Goal: Transaction & Acquisition: Register for event/course

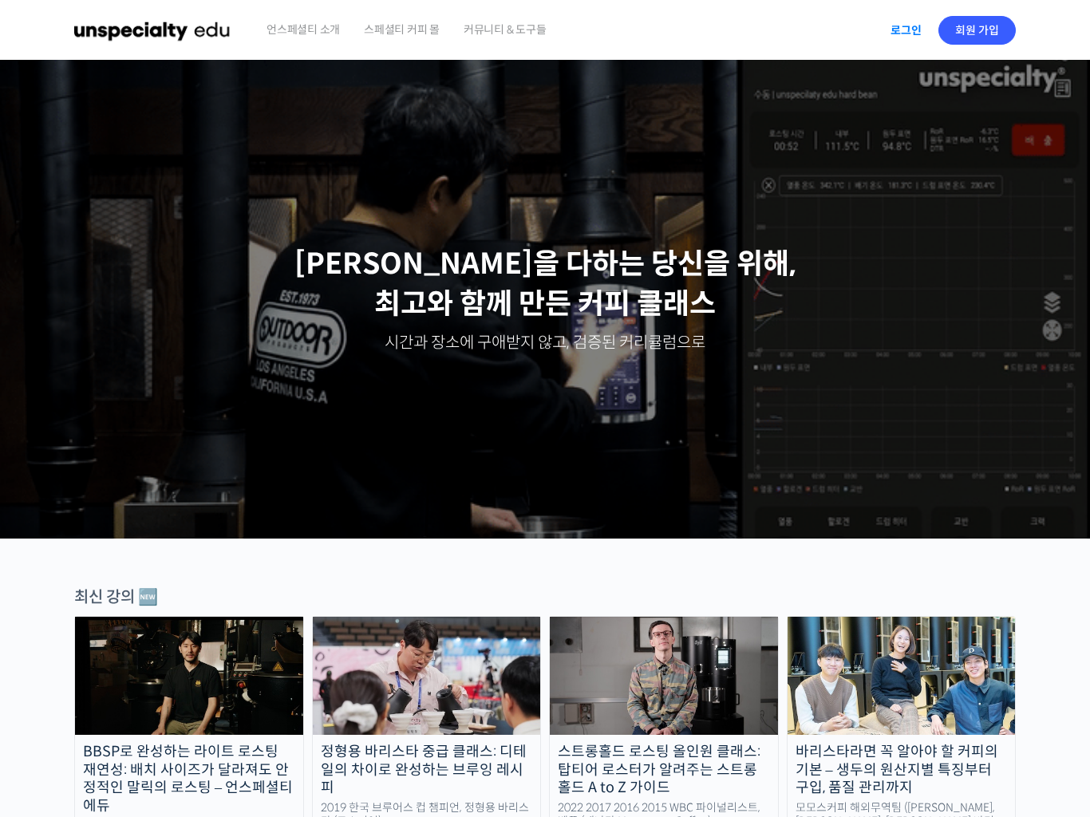
click at [901, 30] on link "로그인" at bounding box center [906, 30] width 50 height 37
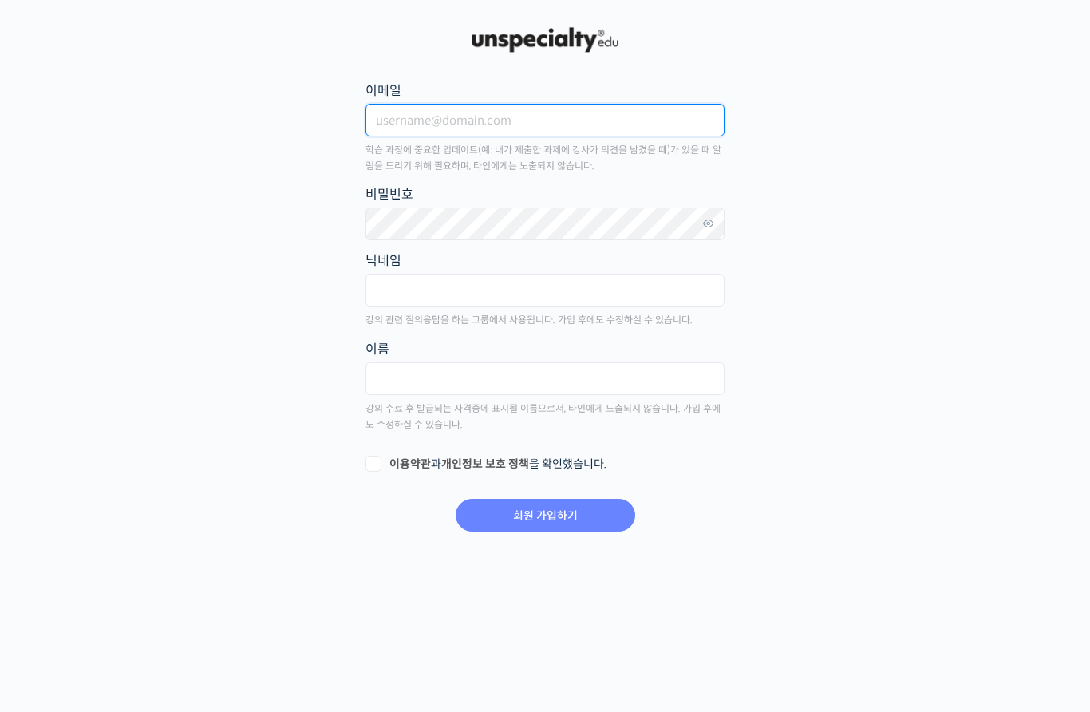
click at [413, 117] on input "이메일" at bounding box center [544, 120] width 359 height 33
type input "[EMAIL_ADDRESS][DOMAIN_NAME]"
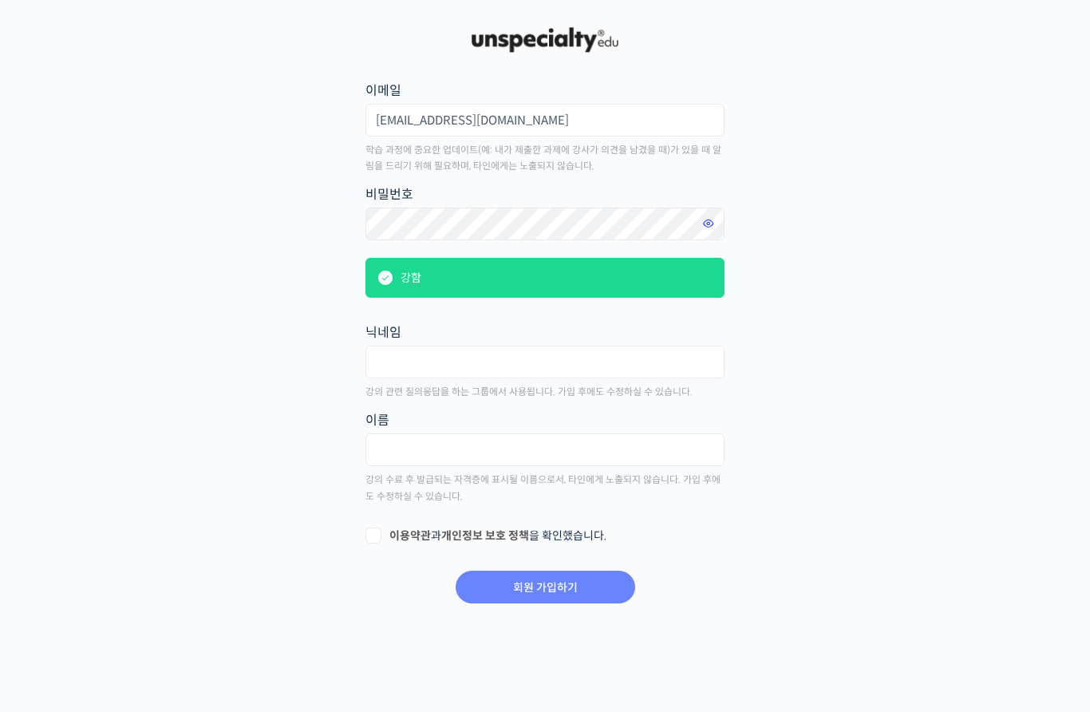
click at [707, 227] on icon at bounding box center [708, 224] width 14 height 22
click at [409, 362] on input "text" at bounding box center [544, 361] width 359 height 33
type input "r"
type input "[PERSON_NAME]"
type input "ㅊ"
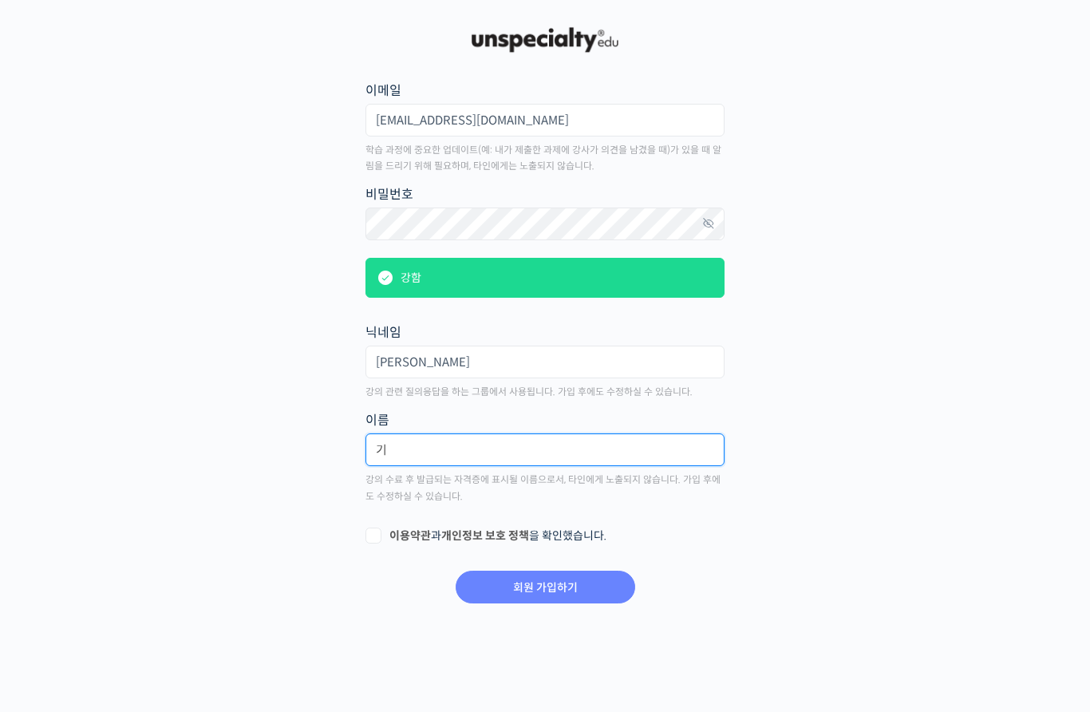
type input "ㄱ"
type input "[PERSON_NAME]"
click at [373, 537] on label "이용약관 과 개인정보 보호 정책 을 확인했습니다." at bounding box center [544, 536] width 359 height 16
click at [373, 537] on input "이용약관 과 개인정보 보호 정책 을 확인했습니다." at bounding box center [370, 533] width 10 height 10
checkbox input "true"
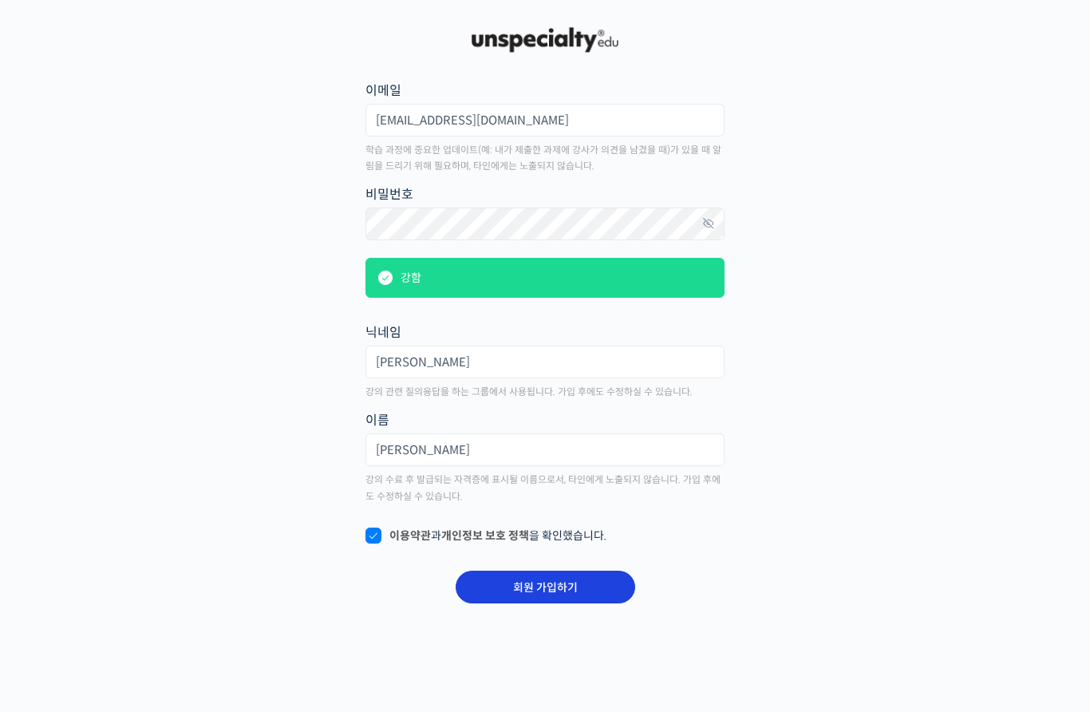
click at [501, 582] on input "회원 가입하기" at bounding box center [544, 586] width 179 height 33
click at [566, 590] on input "회원 가입하기" at bounding box center [544, 586] width 179 height 33
click at [526, 591] on input "회원 가입하기" at bounding box center [544, 586] width 179 height 33
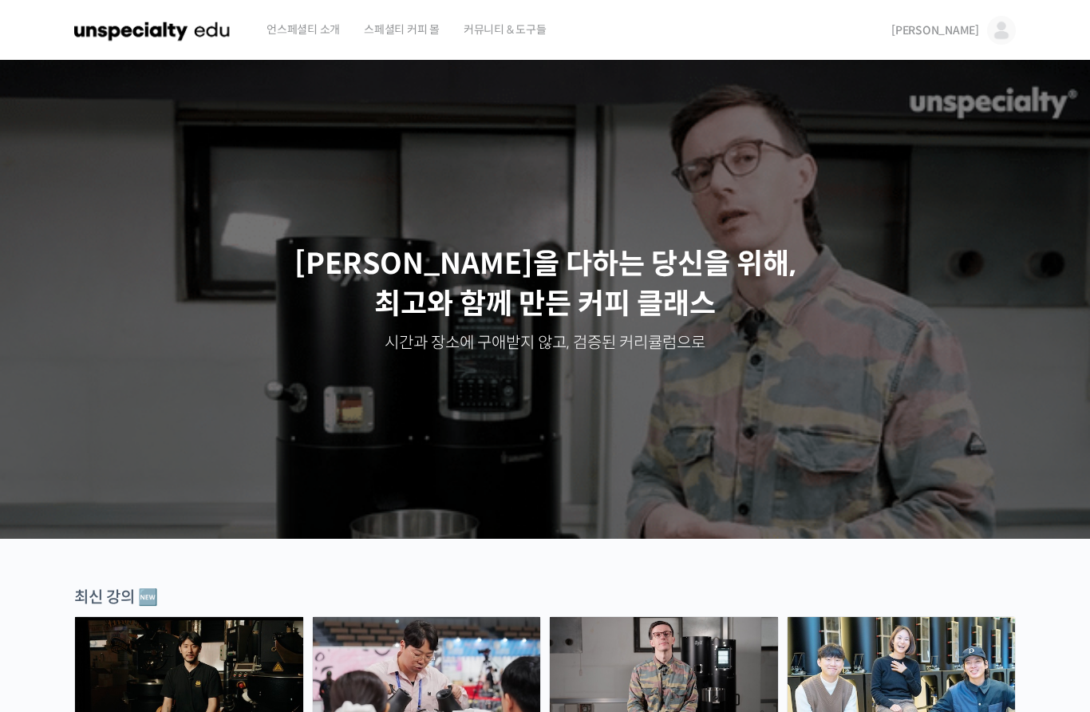
click at [491, 22] on span "커뮤니티 & 도구들" at bounding box center [504, 29] width 83 height 61
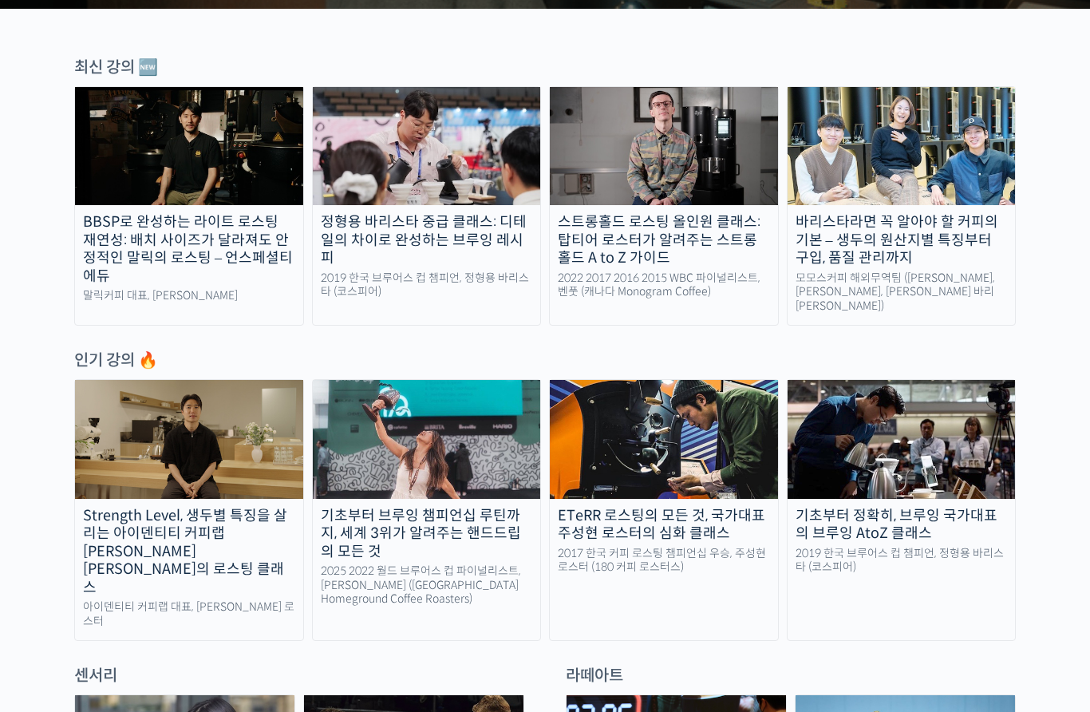
scroll to position [645, 0]
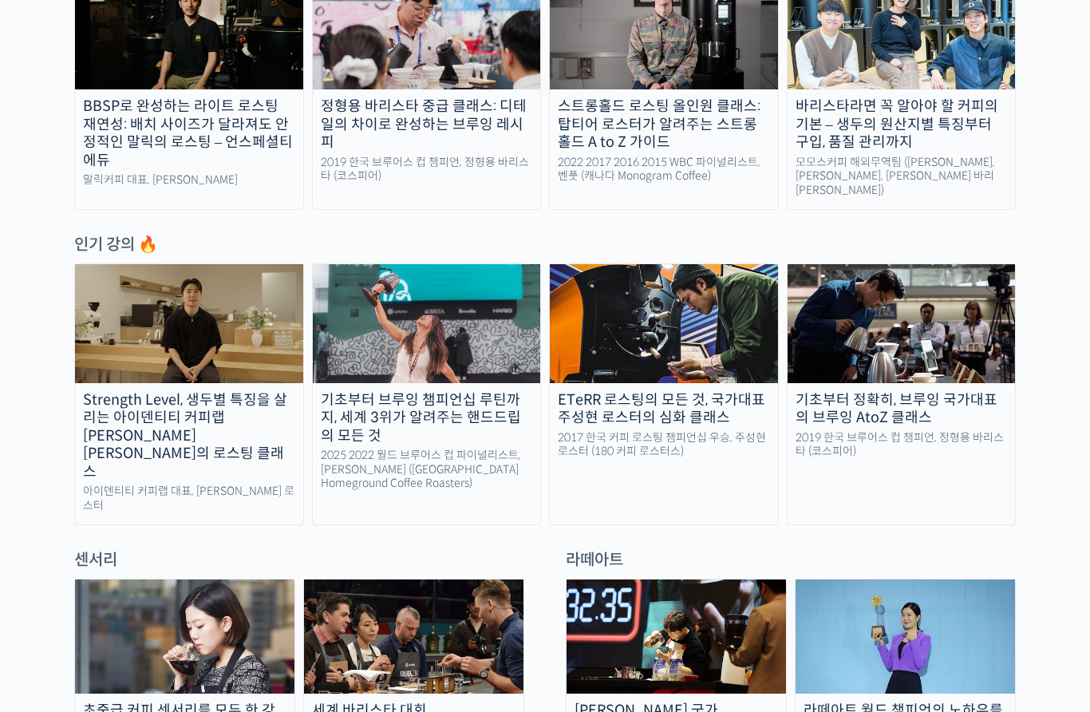
click at [850, 391] on div "기초부터 정확히, 브루잉 국가대표의 브루잉 AtoZ 클래스" at bounding box center [901, 409] width 228 height 36
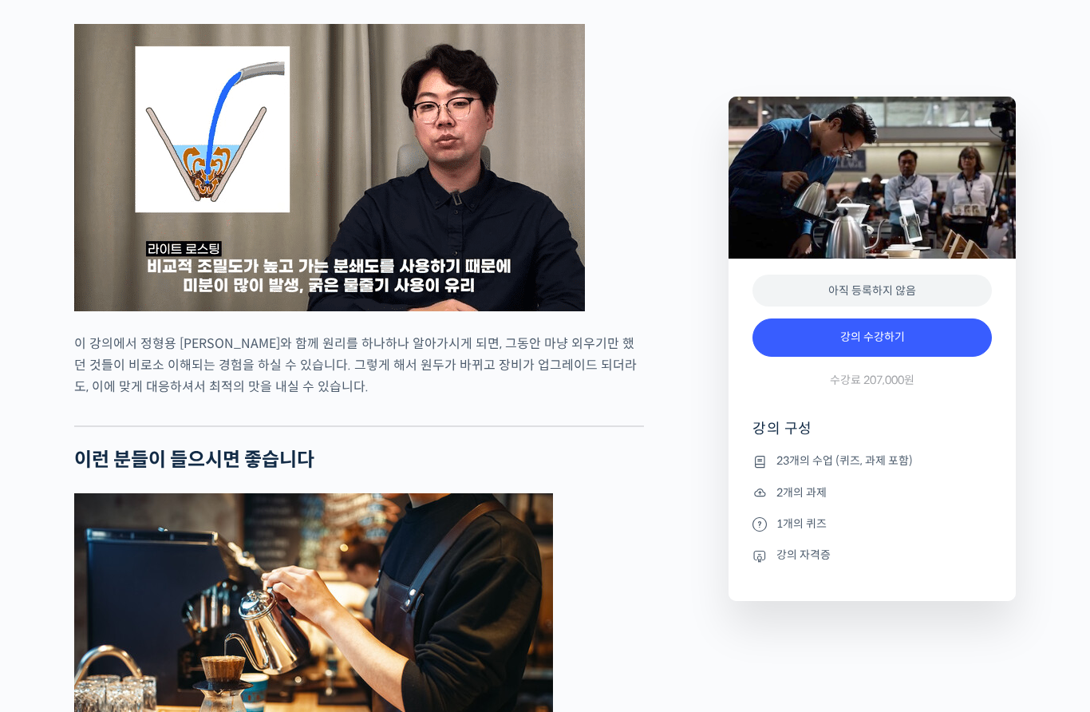
scroll to position [3469, 0]
